Goal: Submit feedback/report problem

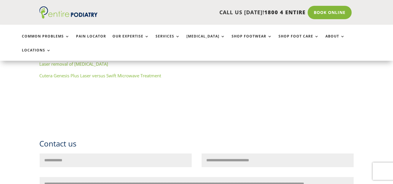
scroll to position [768, 0]
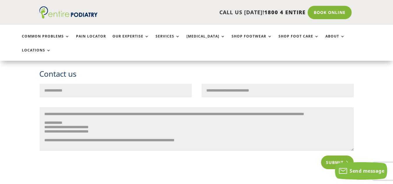
type textarea "**********"
click at [337, 156] on button "Submit" at bounding box center [337, 162] width 33 height 13
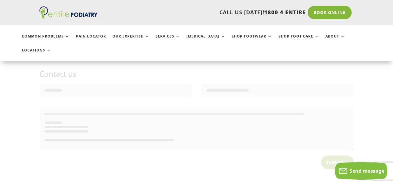
click at [347, 156] on button "Submit" at bounding box center [337, 162] width 33 height 13
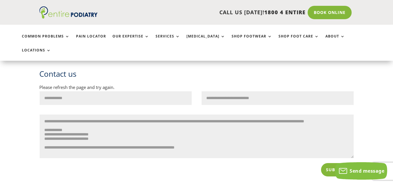
click at [341, 163] on button "Submit" at bounding box center [337, 169] width 33 height 13
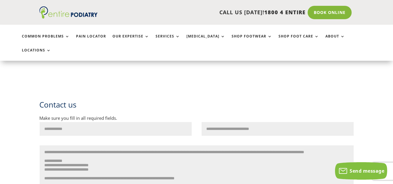
scroll to position [815, 0]
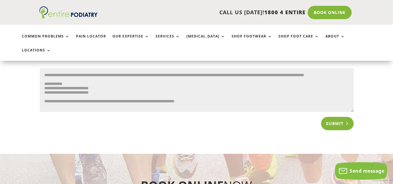
click at [346, 117] on button "Submit" at bounding box center [337, 123] width 33 height 13
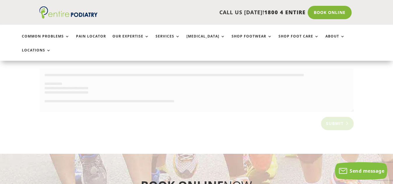
click at [335, 117] on button "Submit" at bounding box center [337, 123] width 33 height 13
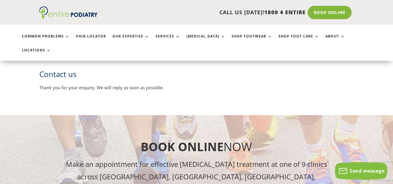
scroll to position [698, 0]
